Goal: Find specific page/section: Find specific page/section

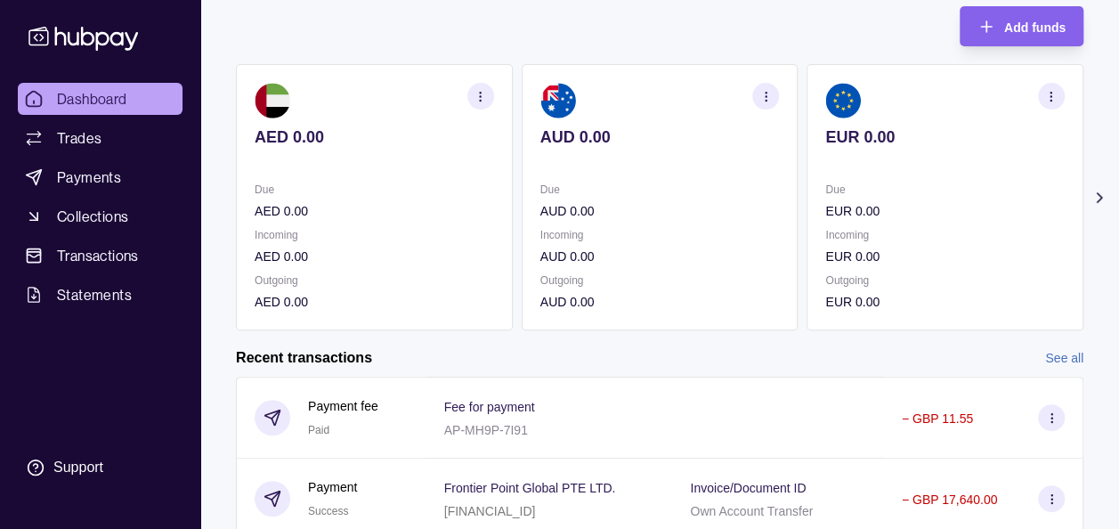
scroll to position [107, 0]
click at [1097, 192] on icon at bounding box center [1099, 199] width 18 height 18
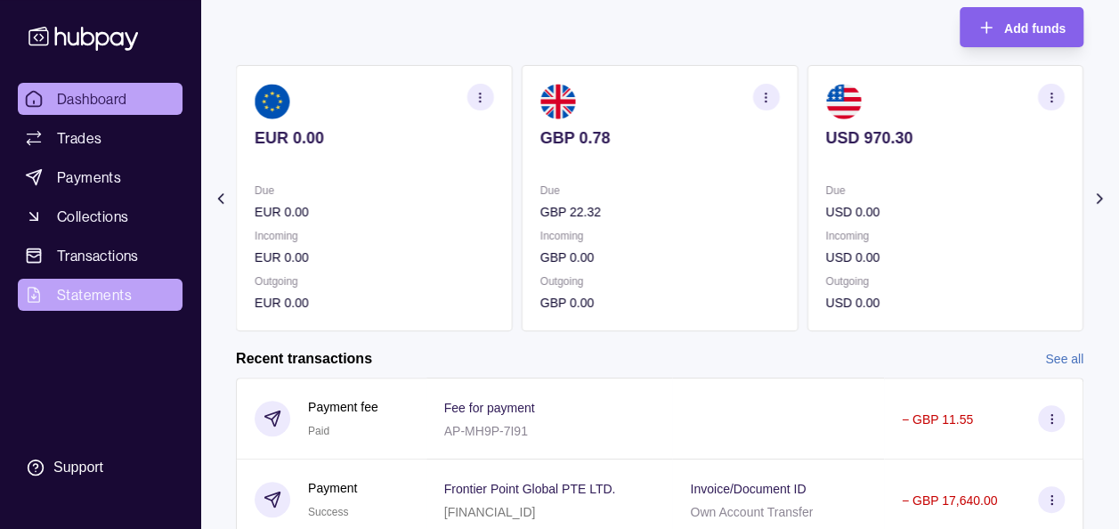
click at [99, 286] on span "Statements" at bounding box center [94, 294] width 75 height 21
